Goal: Task Accomplishment & Management: Complete application form

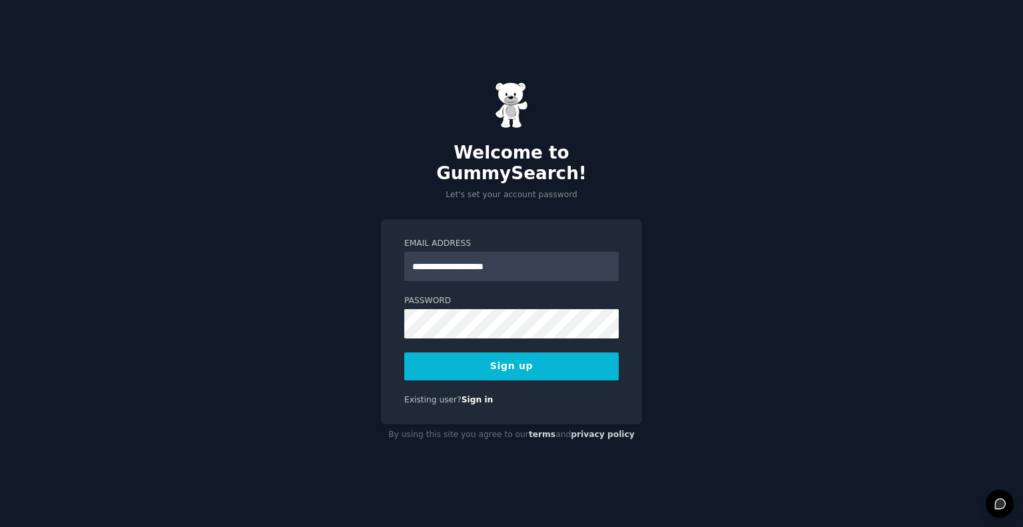
type input "**********"
click at [465, 358] on button "Sign up" at bounding box center [511, 366] width 214 height 28
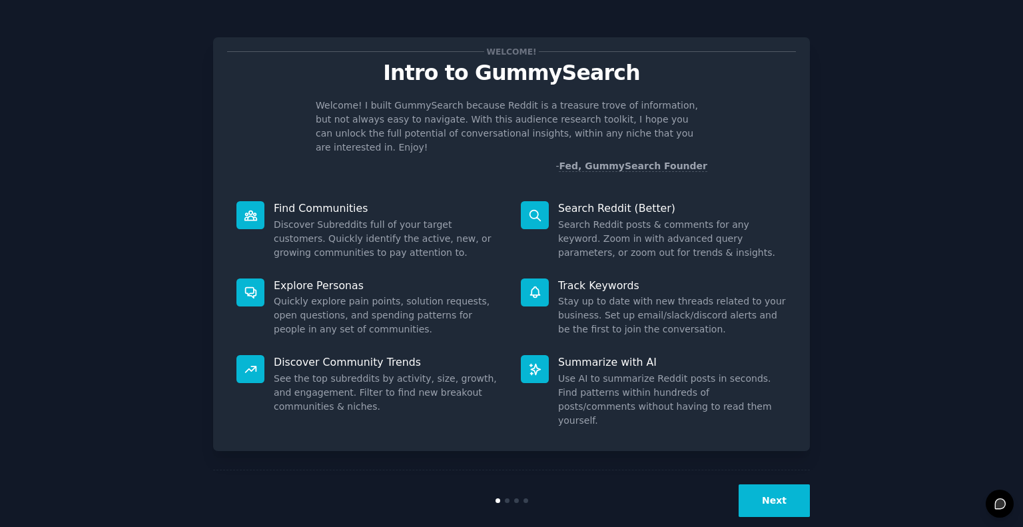
click at [770, 484] on button "Next" at bounding box center [773, 500] width 71 height 33
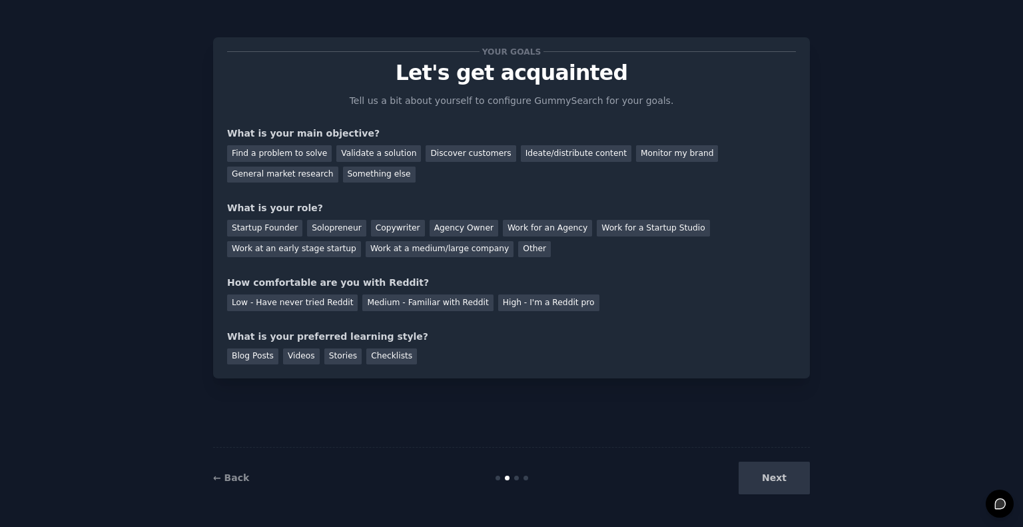
click at [762, 474] on div "Next" at bounding box center [710, 477] width 199 height 33
click at [524, 153] on div "Ideate/distribute content" at bounding box center [576, 153] width 111 height 17
click at [338, 166] on div "General market research" at bounding box center [282, 174] width 111 height 17
click at [503, 300] on div "High - I'm a Reddit pro" at bounding box center [548, 302] width 101 height 17
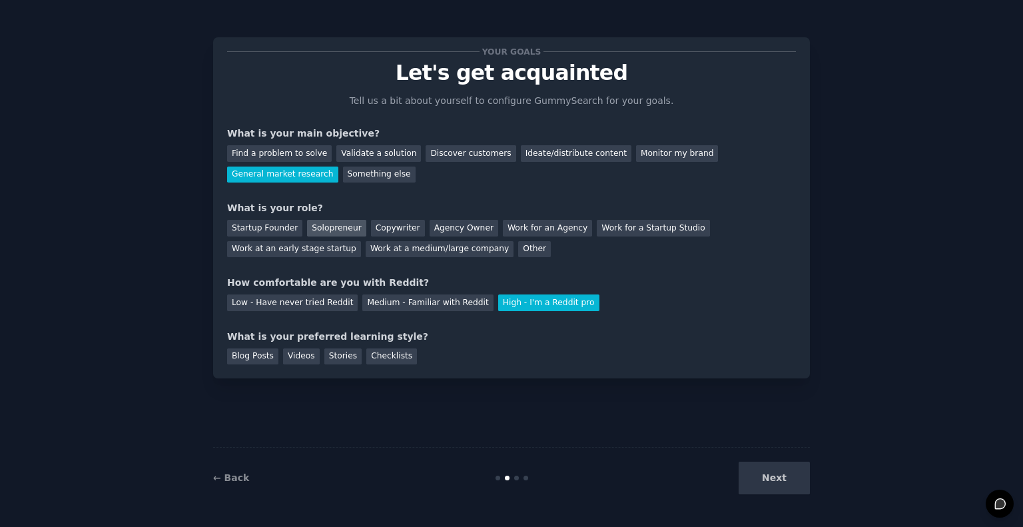
click at [344, 230] on div "Solopreneur" at bounding box center [336, 228] width 59 height 17
click at [300, 356] on div "Videos" at bounding box center [301, 356] width 37 height 17
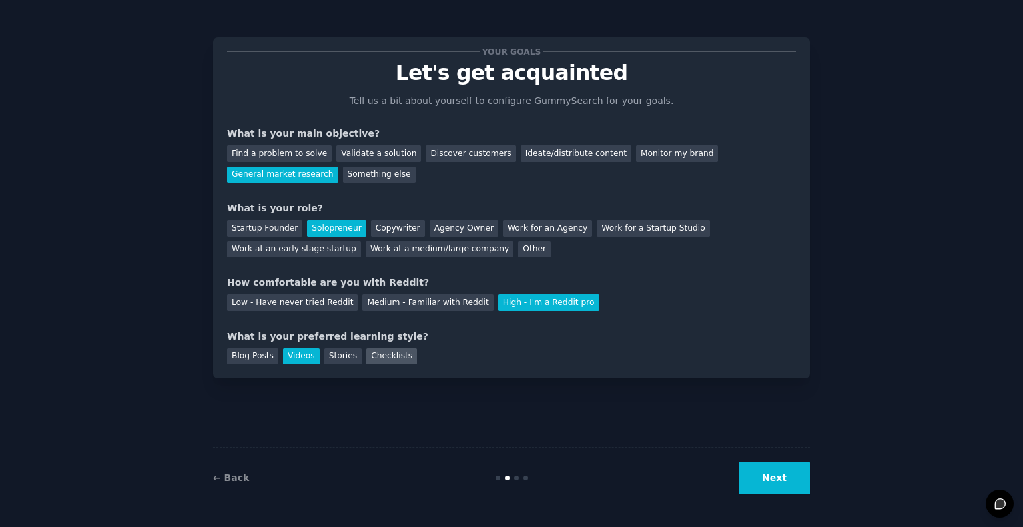
click at [394, 358] on div "Checklists" at bounding box center [391, 356] width 51 height 17
click at [309, 354] on div "Videos" at bounding box center [301, 356] width 37 height 17
click at [390, 358] on div "Checklists" at bounding box center [391, 356] width 51 height 17
click at [774, 478] on button "Next" at bounding box center [773, 477] width 71 height 33
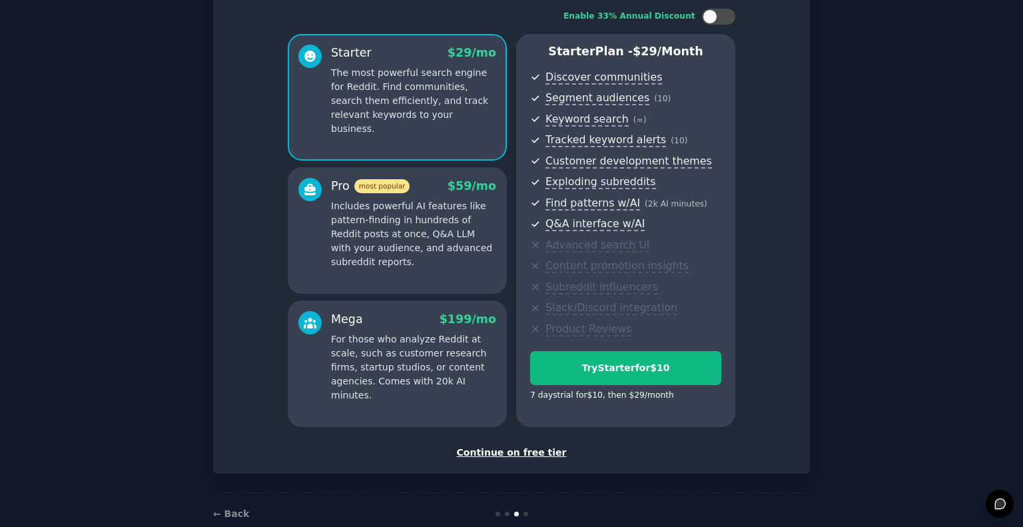
scroll to position [111, 0]
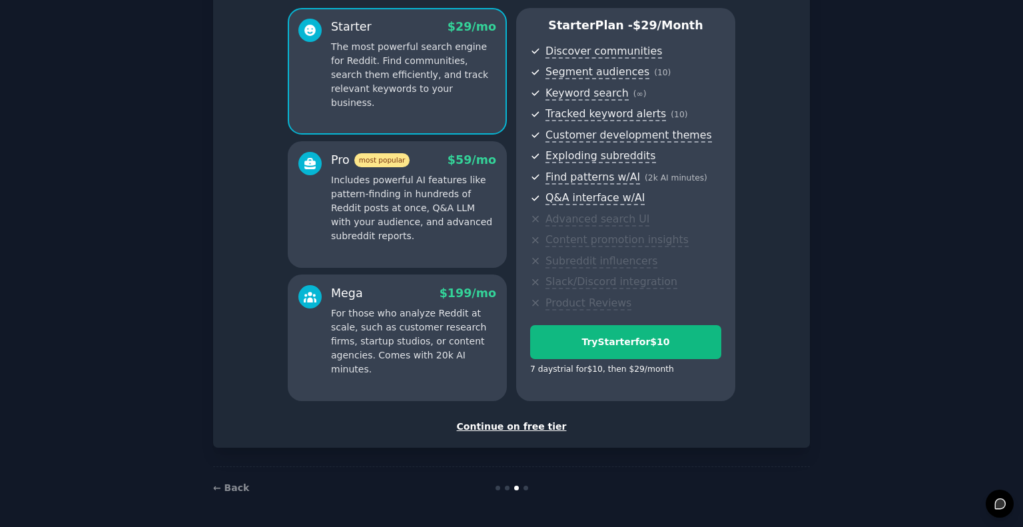
click at [503, 422] on div "Continue on free tier" at bounding box center [511, 427] width 569 height 14
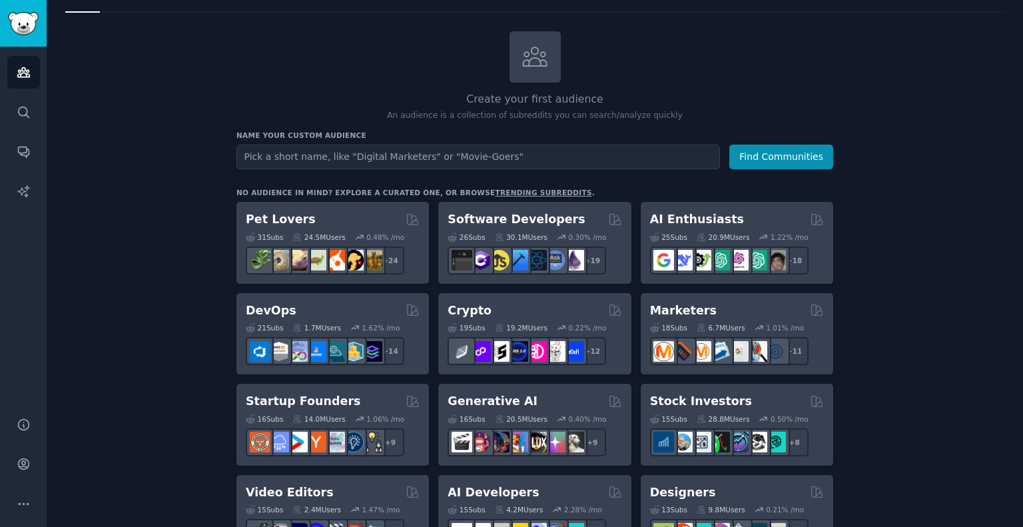
scroll to position [55, 0]
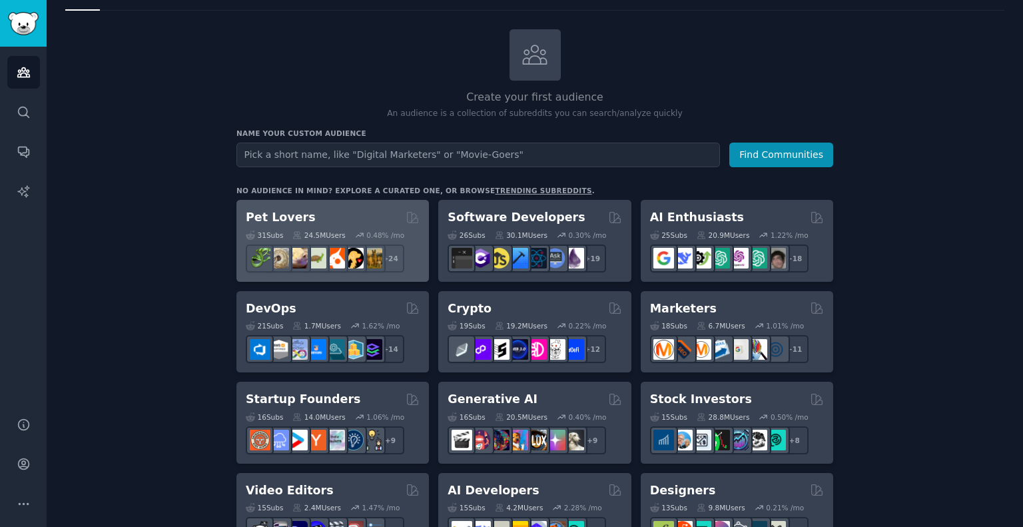
click at [364, 219] on div "Pet Lovers" at bounding box center [333, 217] width 174 height 17
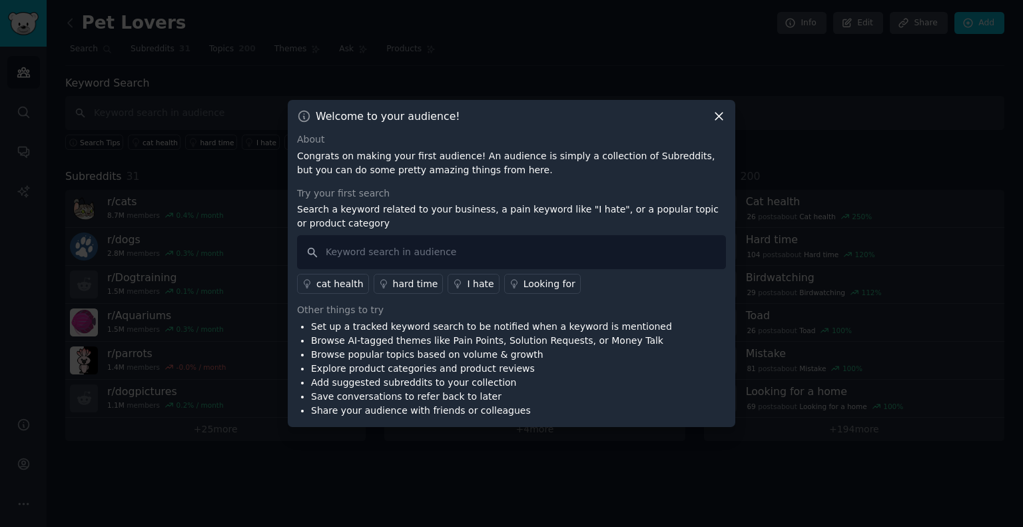
click at [449, 282] on div "cat health hard time I hate Looking for" at bounding box center [511, 281] width 429 height 25
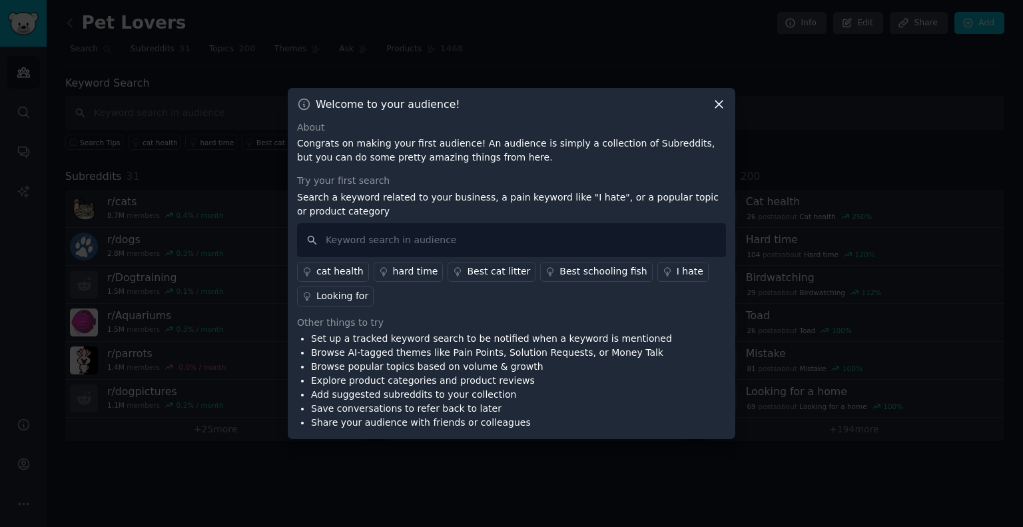
click at [657, 272] on link "I hate" at bounding box center [682, 272] width 51 height 20
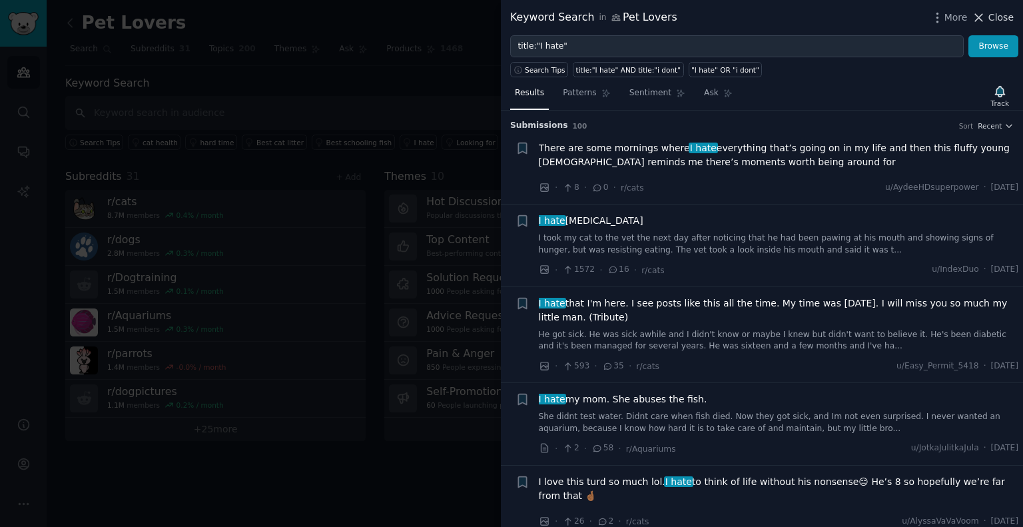
click at [986, 15] on icon at bounding box center [979, 18] width 14 height 14
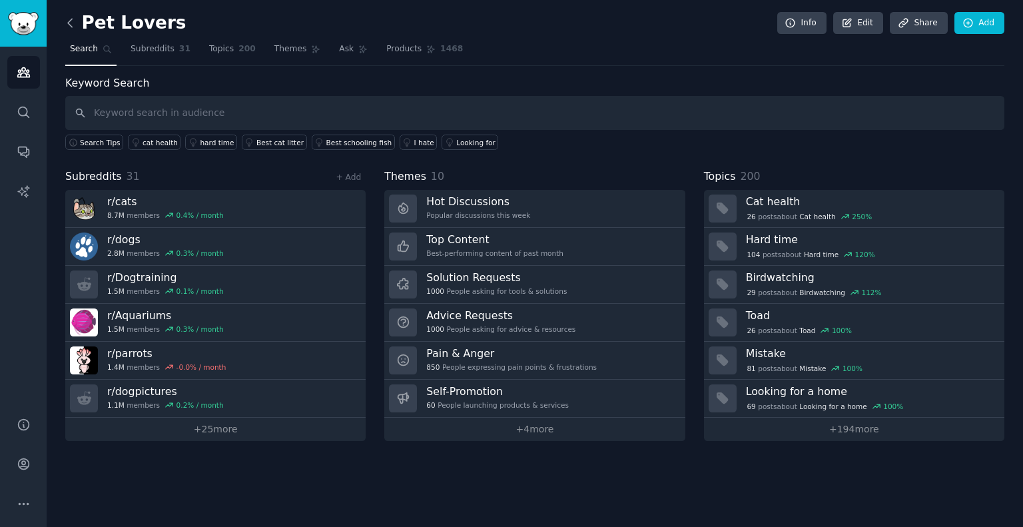
click at [69, 25] on icon at bounding box center [70, 23] width 14 height 14
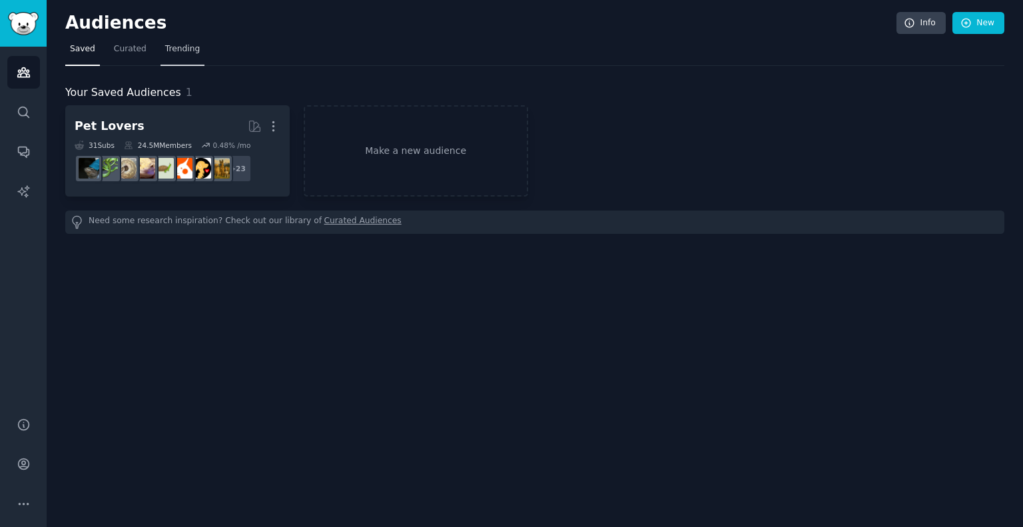
click at [172, 43] on span "Trending" at bounding box center [182, 49] width 35 height 12
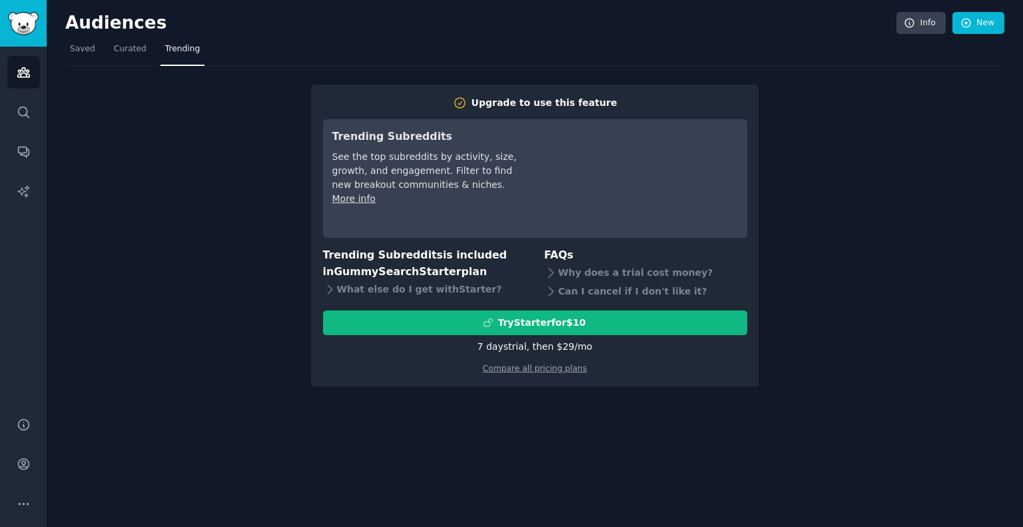
click at [33, 31] on img "Sidebar" at bounding box center [23, 23] width 31 height 23
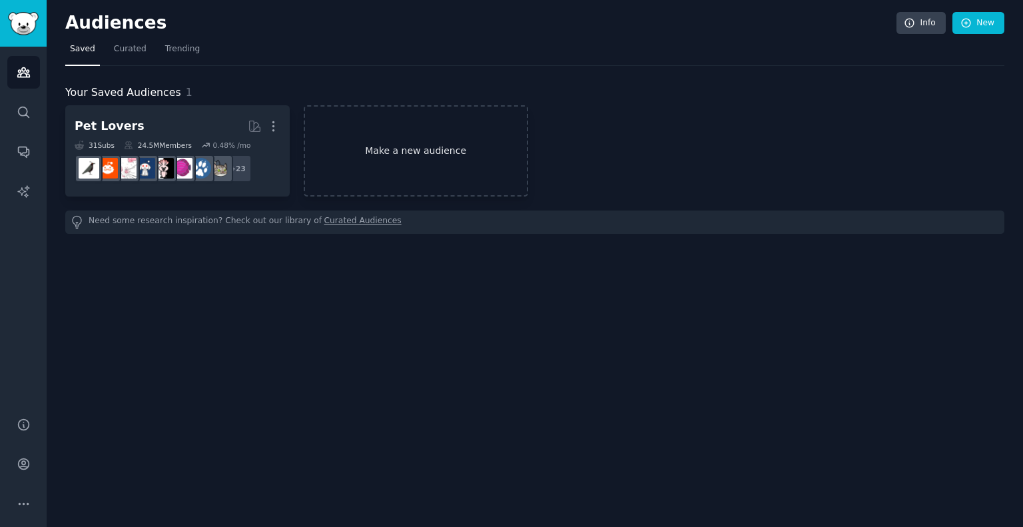
click at [374, 164] on link "Make a new audience" at bounding box center [416, 150] width 224 height 91
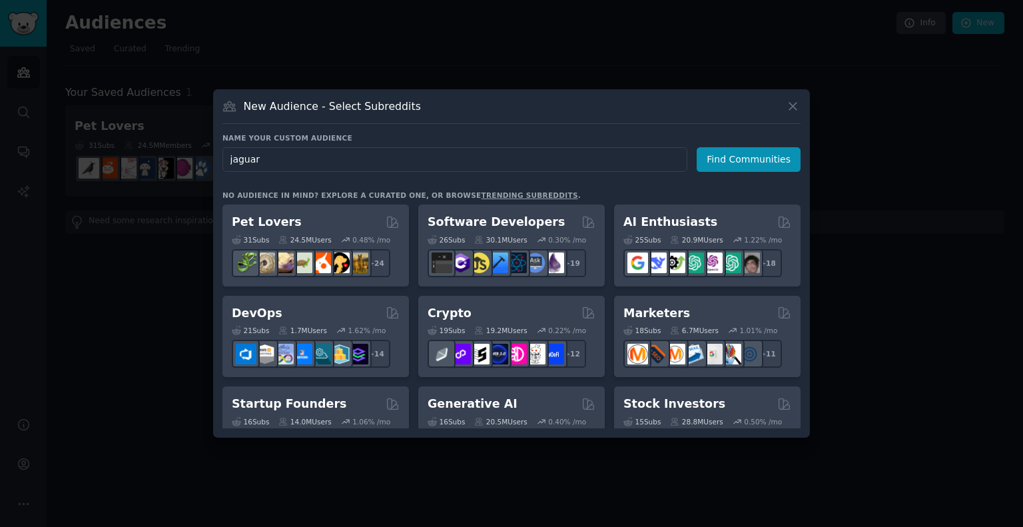
type input "jaguars"
click button "Find Communities" at bounding box center [749, 159] width 104 height 25
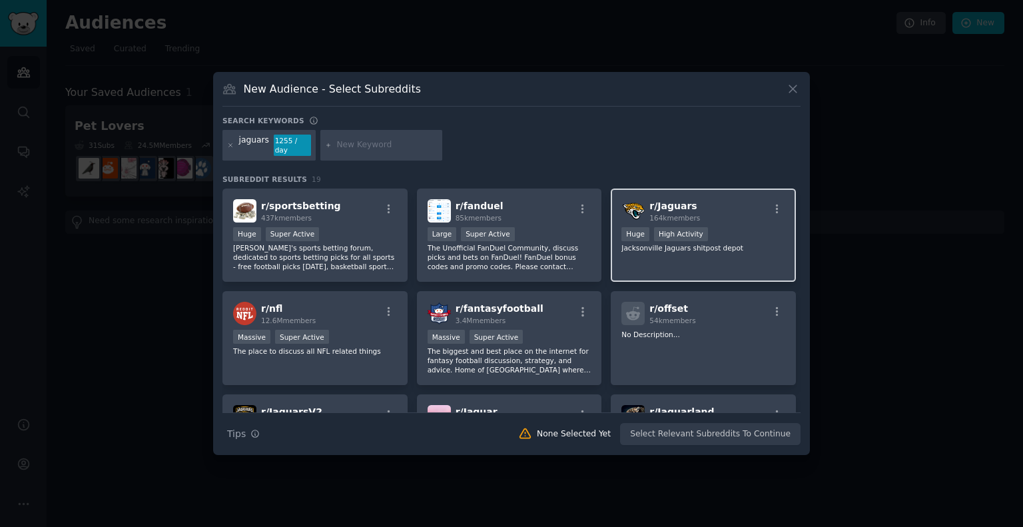
click at [690, 214] on span "164k members" at bounding box center [674, 218] width 51 height 8
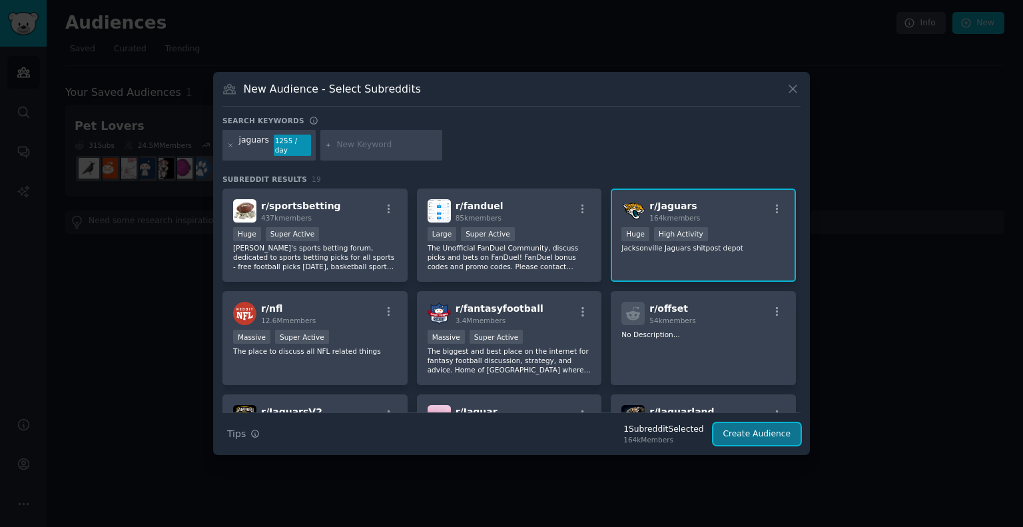
click at [741, 434] on button "Create Audience" at bounding box center [757, 434] width 88 height 23
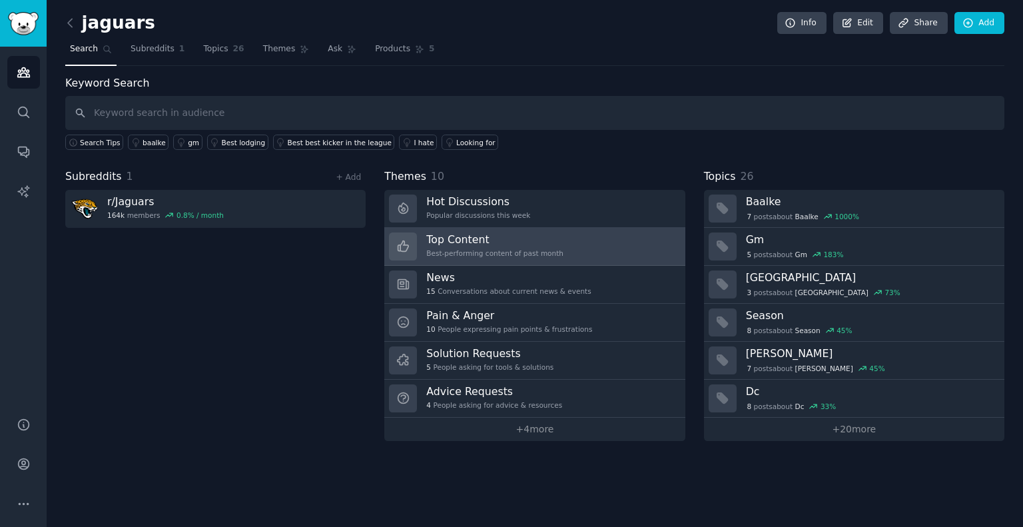
click at [451, 239] on h3 "Top Content" at bounding box center [494, 239] width 137 height 14
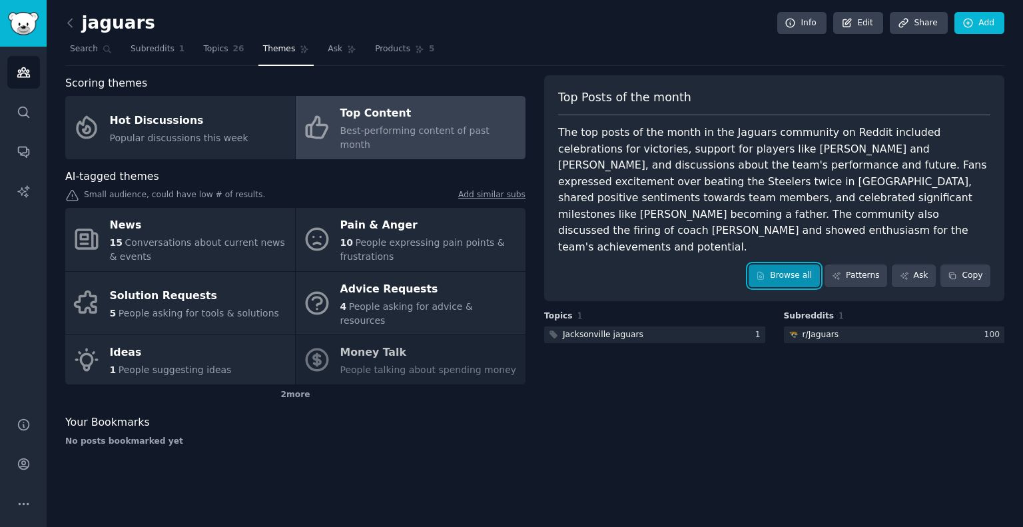
click at [804, 264] on link "Browse all" at bounding box center [783, 275] width 71 height 23
